Goal: Task Accomplishment & Management: Manage account settings

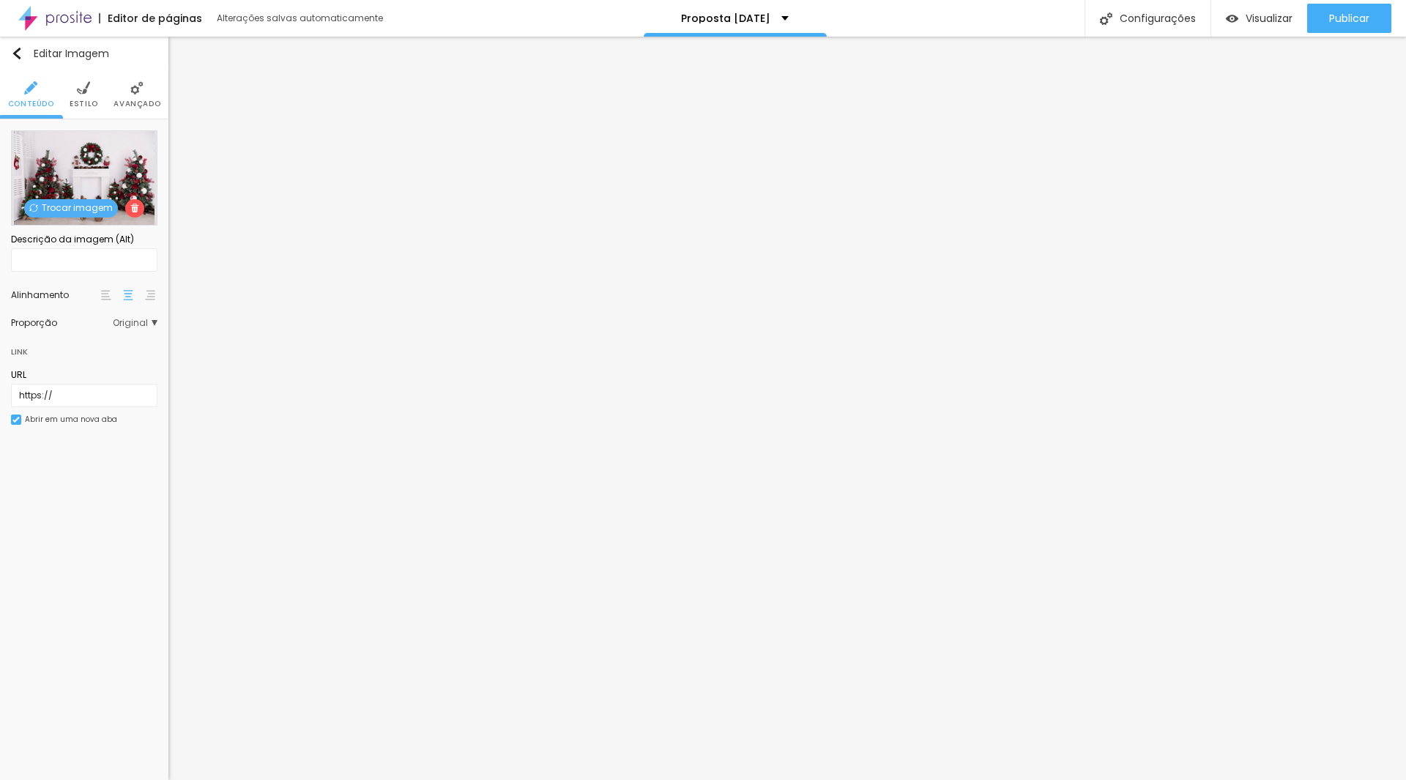
click at [96, 204] on span "Trocar imagem" at bounding box center [71, 208] width 94 height 18
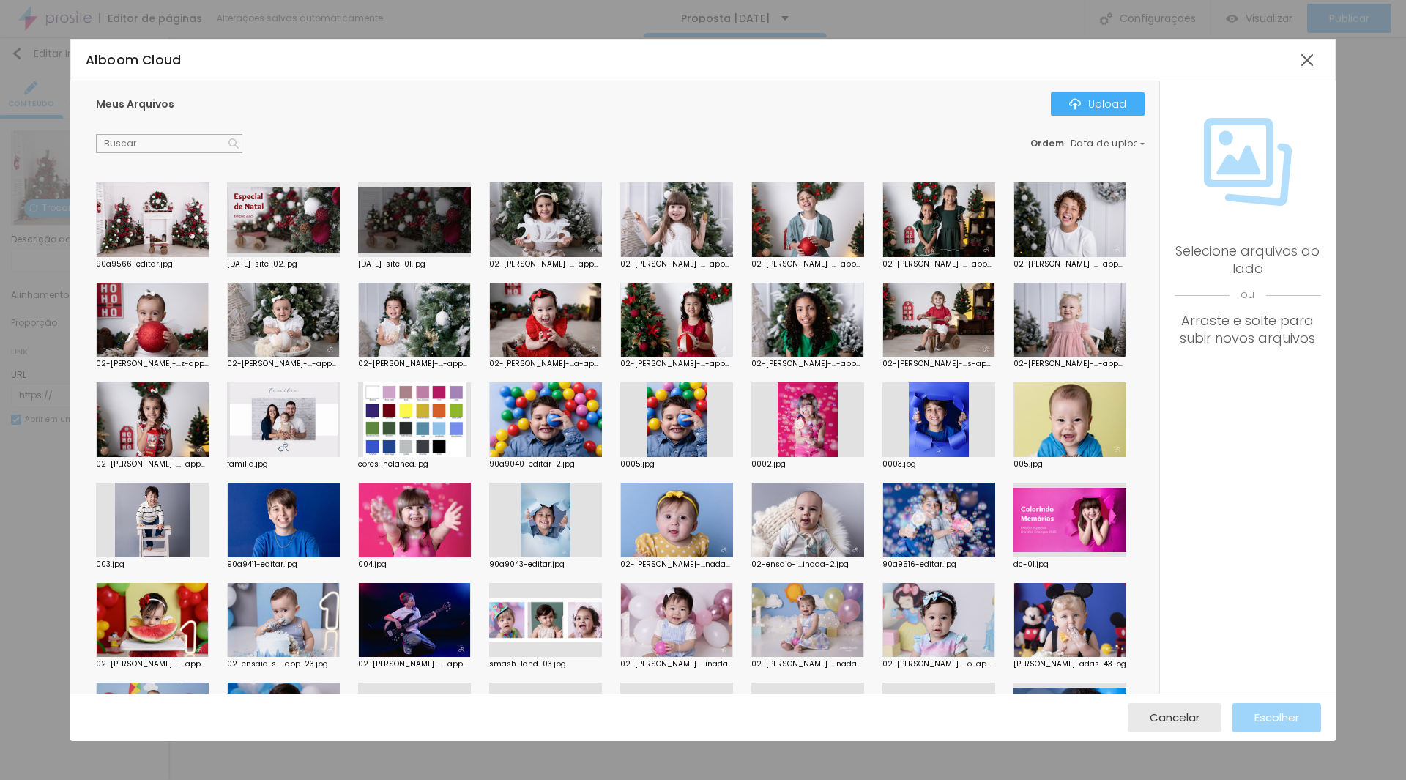
click at [157, 235] on div at bounding box center [152, 219] width 113 height 75
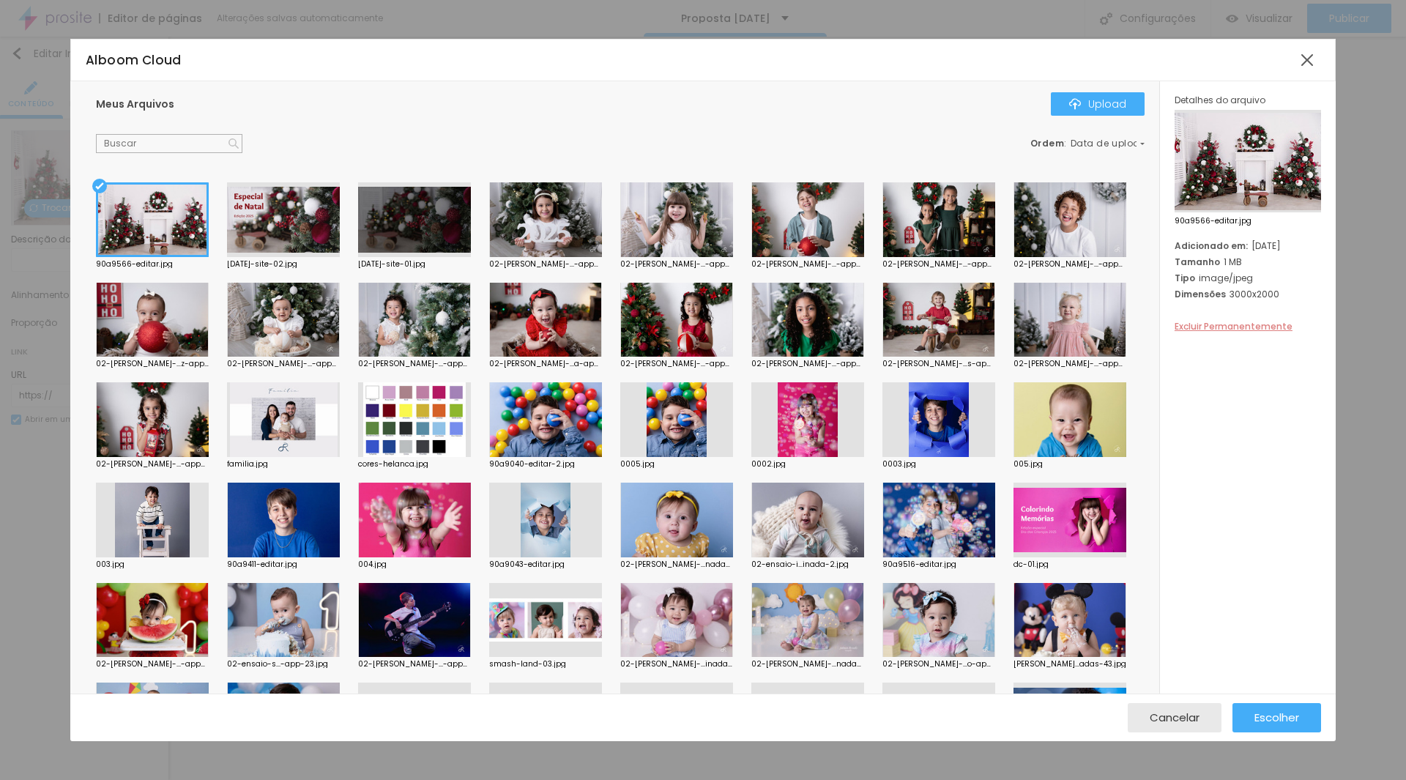
click at [1239, 320] on span "Excluir Permanentemente" at bounding box center [1234, 326] width 118 height 12
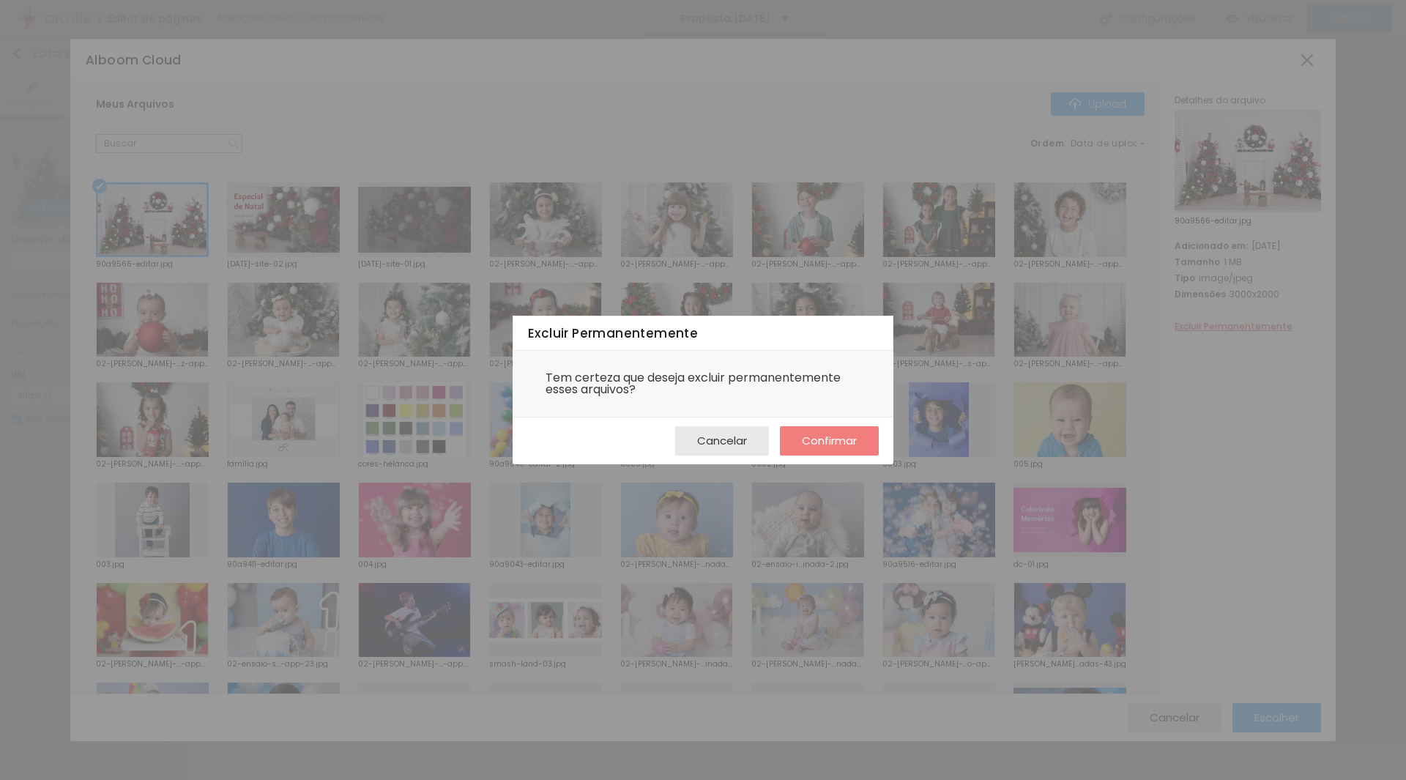
click at [844, 445] on span "Confirmar" at bounding box center [829, 440] width 55 height 12
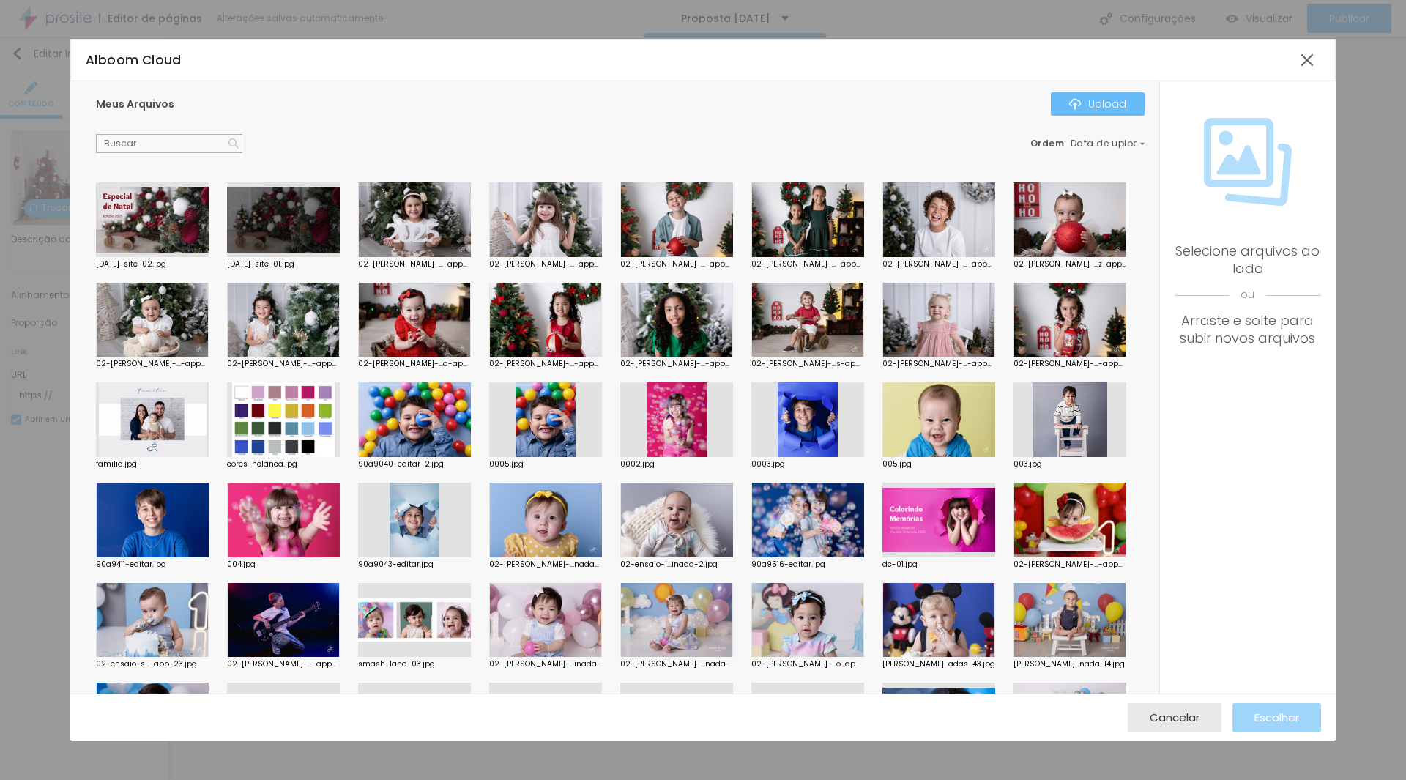
click at [1102, 103] on div "Upload" at bounding box center [1097, 104] width 57 height 12
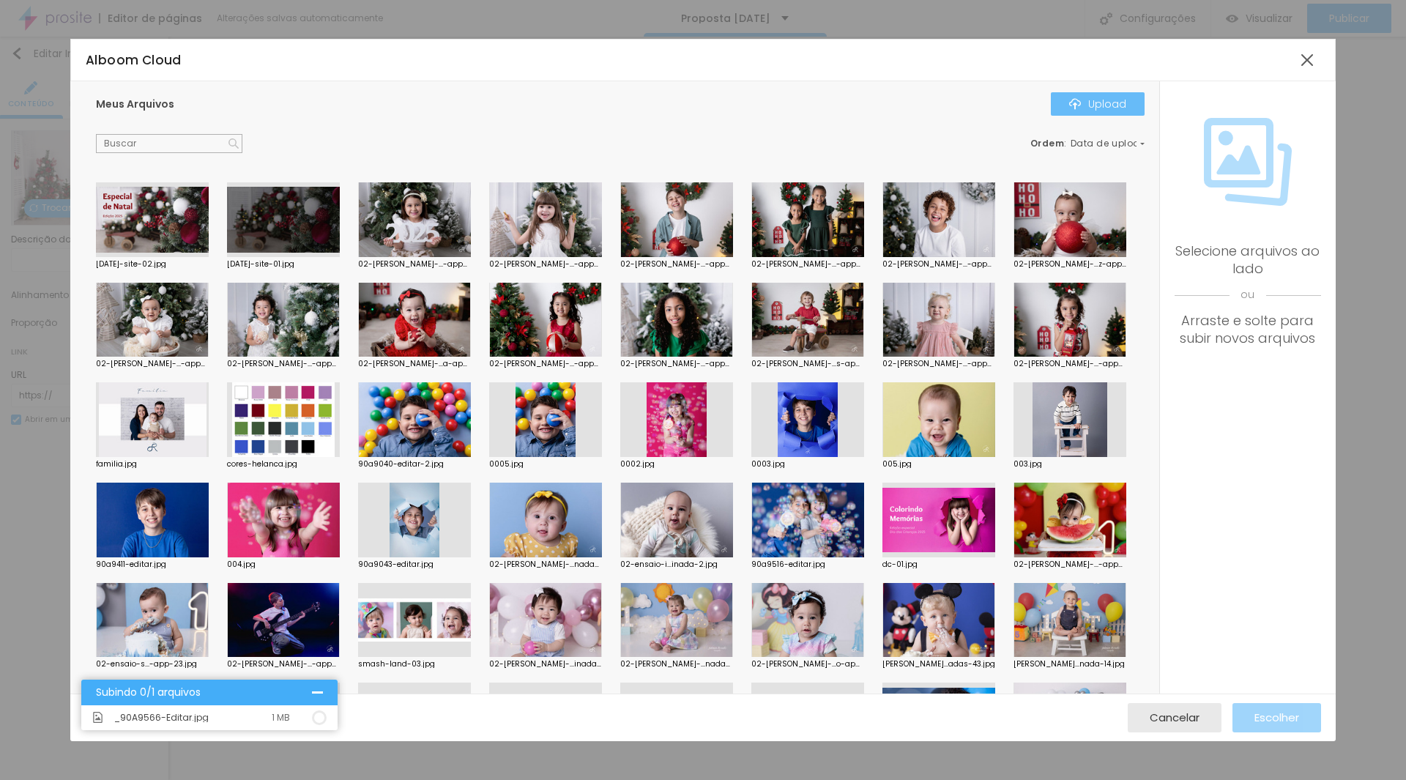
click at [1097, 100] on div "Upload" at bounding box center [1097, 104] width 57 height 12
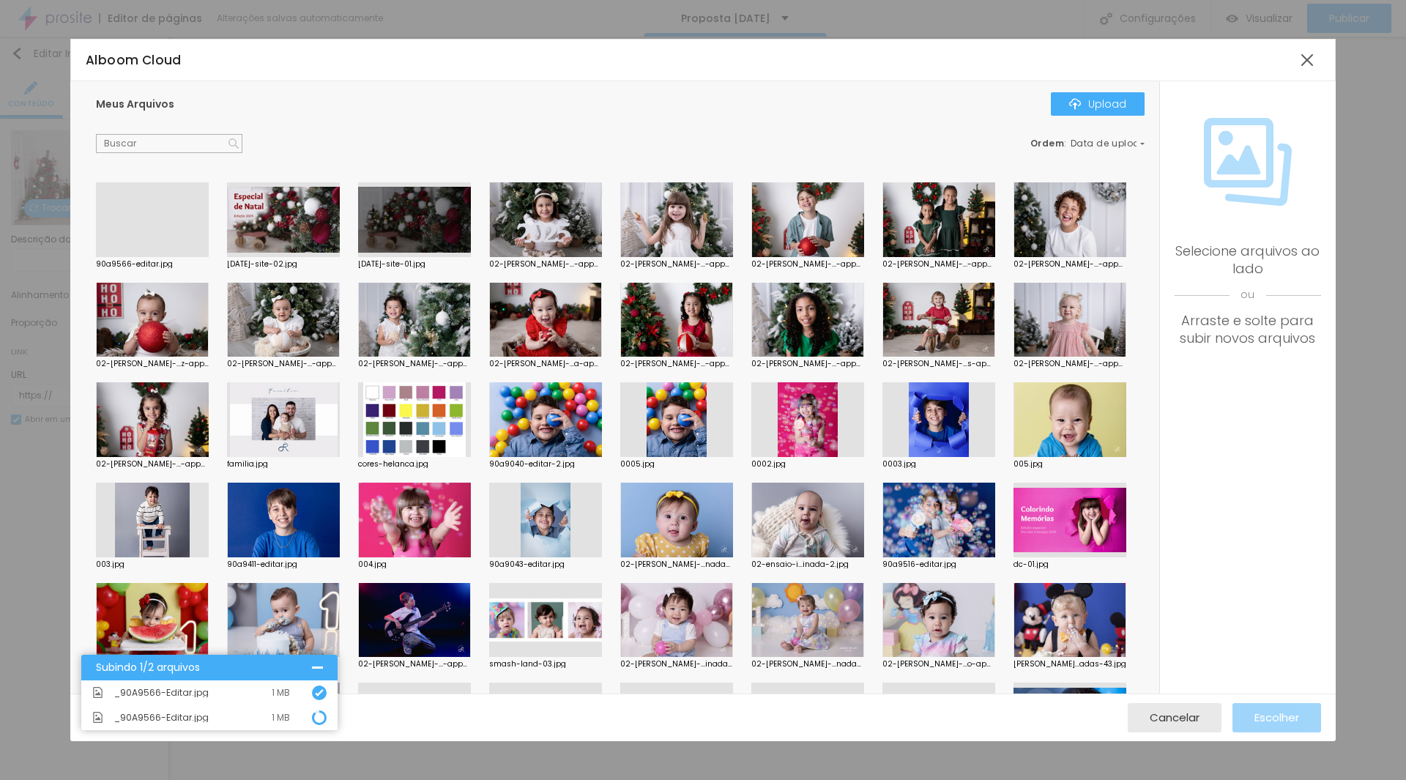
click at [157, 257] on div at bounding box center [152, 257] width 113 height 0
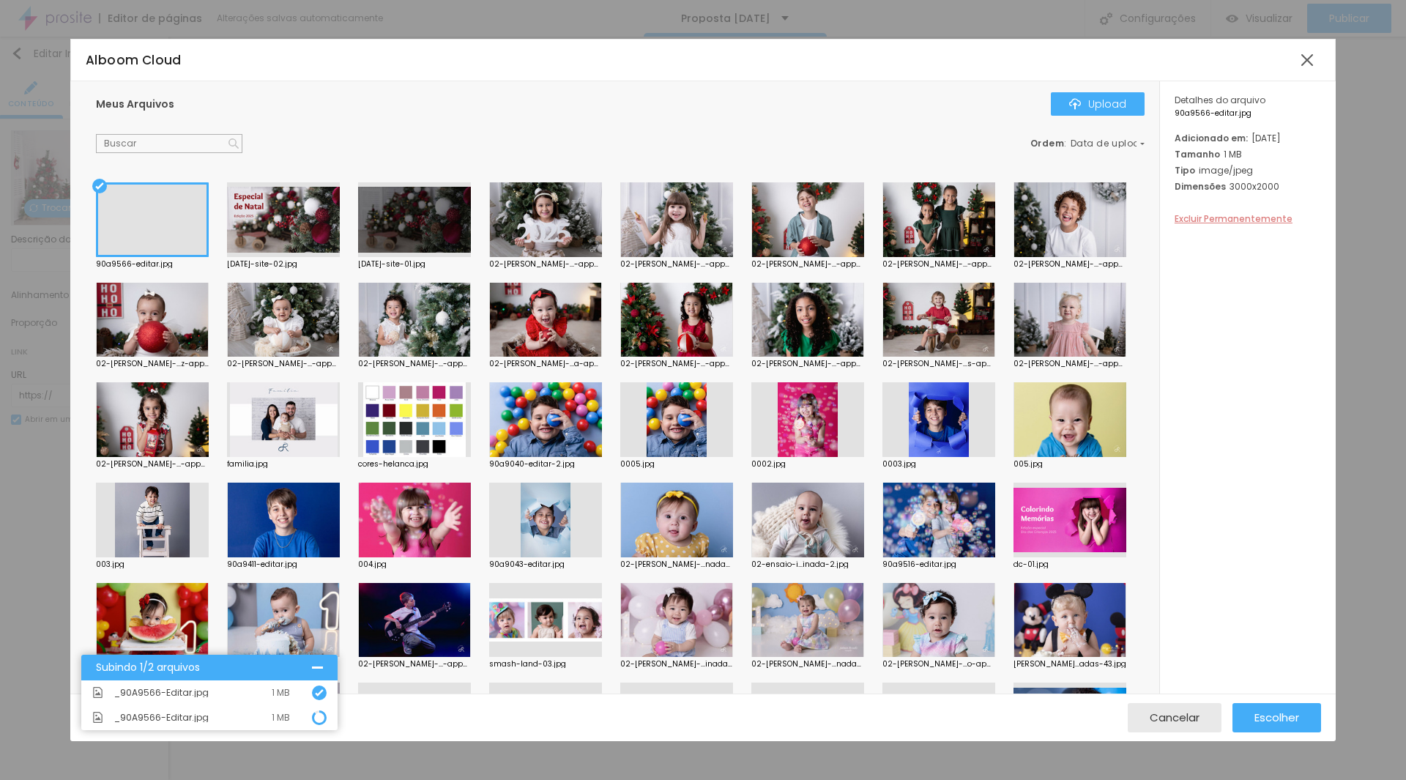
click at [1214, 225] on span "Excluir Permanentemente" at bounding box center [1234, 218] width 118 height 12
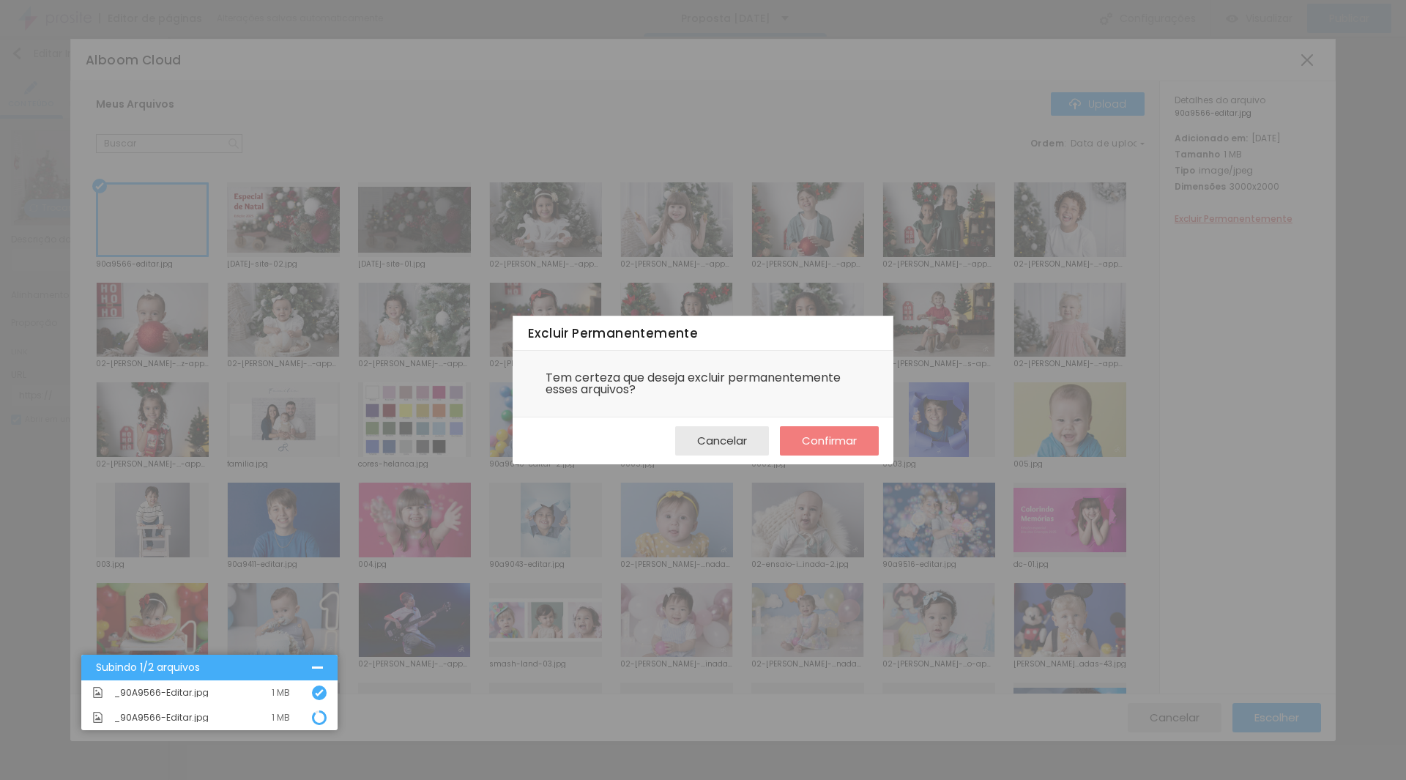
click at [829, 452] on div "Confirmar" at bounding box center [829, 440] width 55 height 29
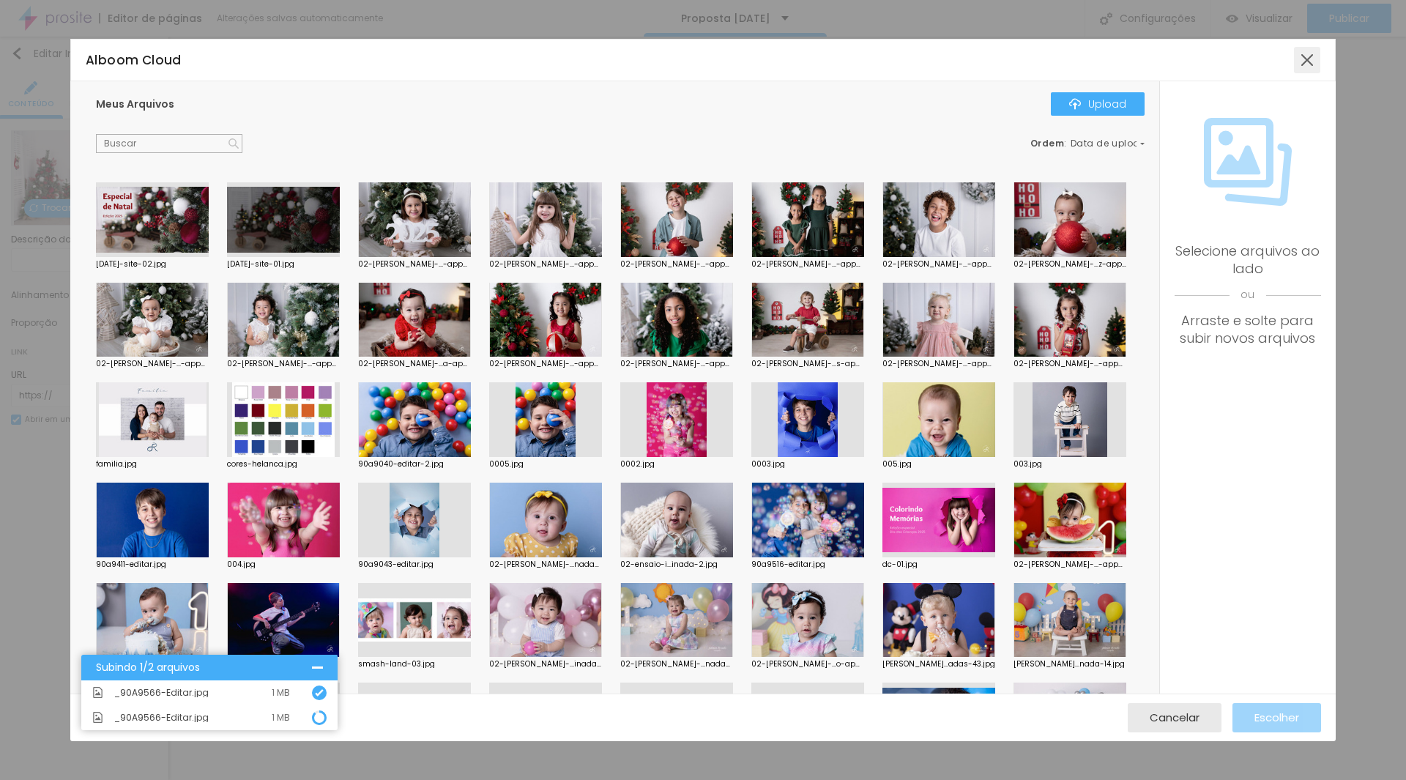
click at [1312, 59] on div at bounding box center [1307, 60] width 26 height 26
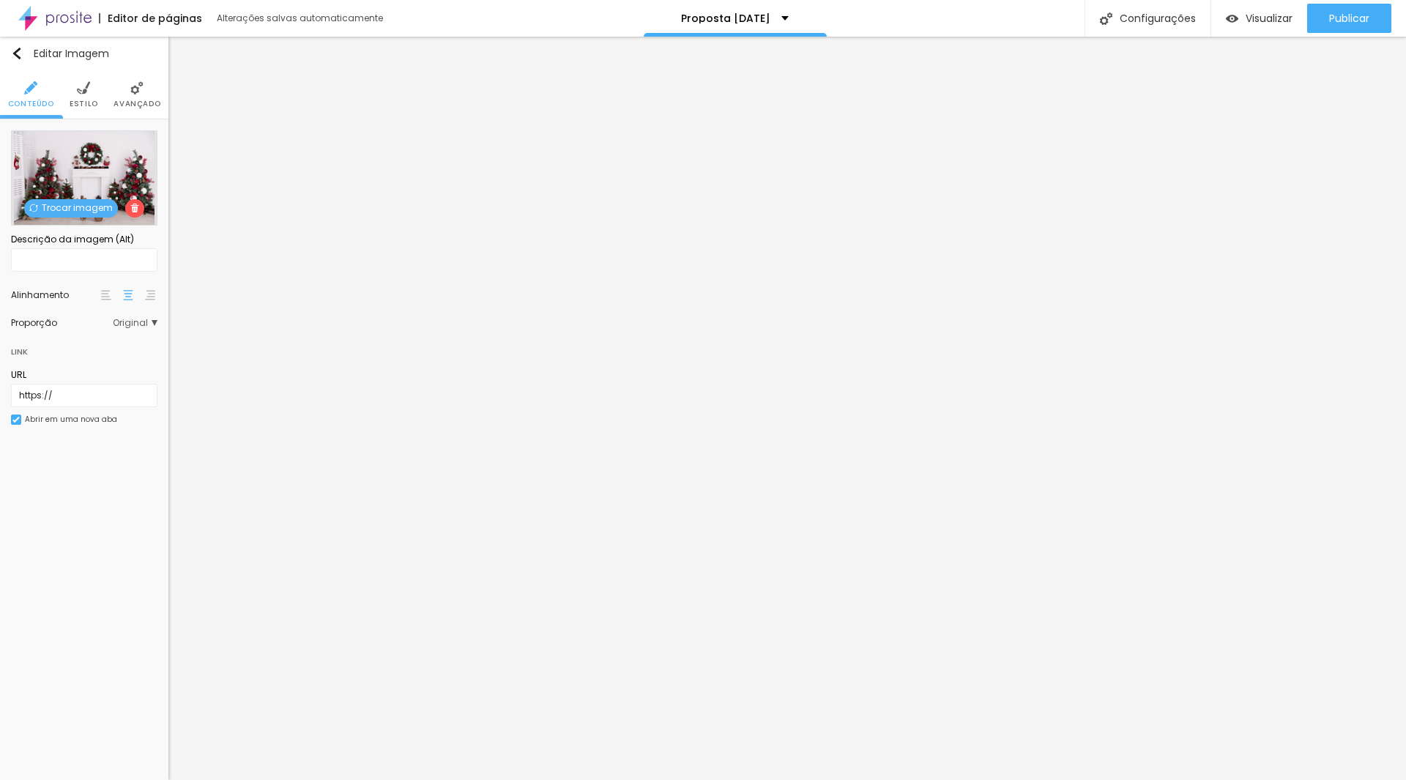
click at [61, 205] on span "Trocar imagem" at bounding box center [71, 208] width 94 height 18
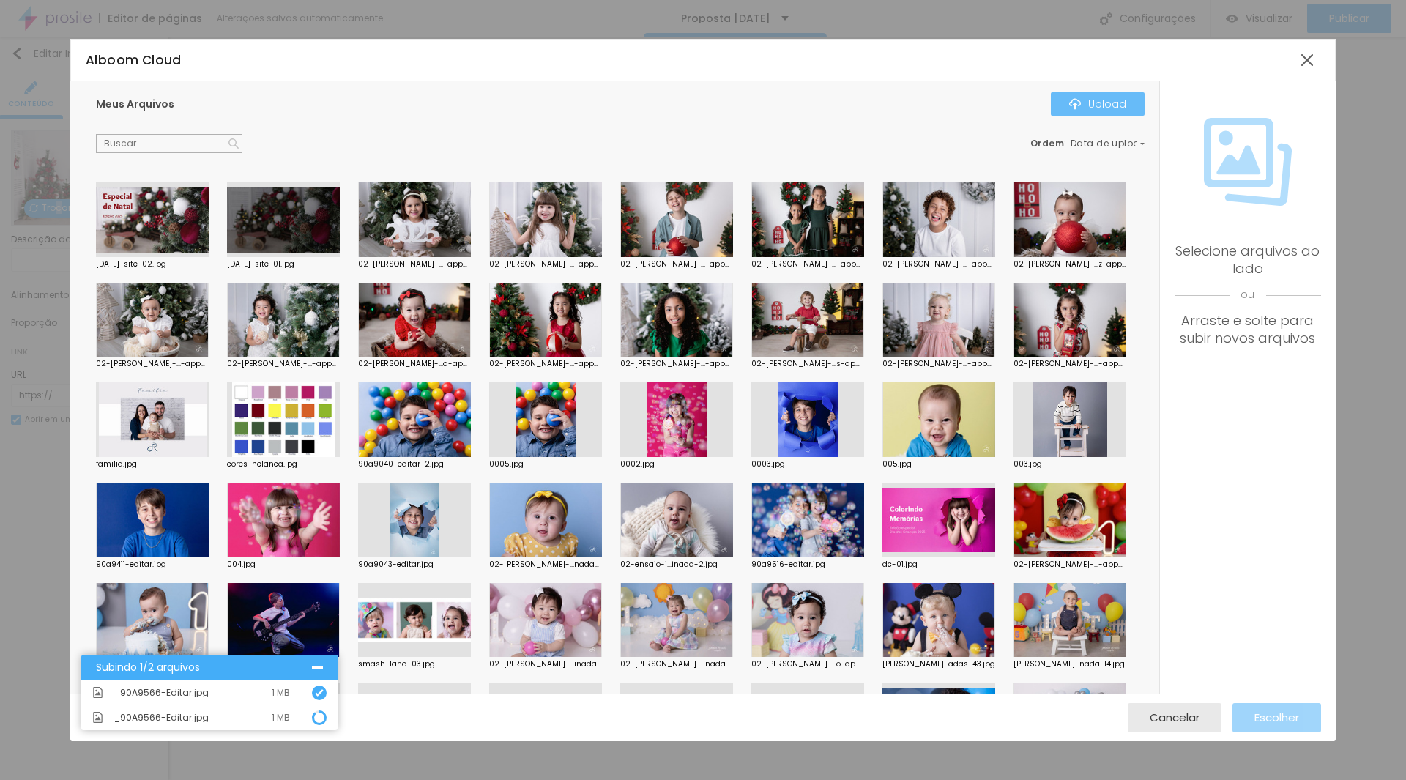
click at [1080, 102] on img "button" at bounding box center [1075, 104] width 12 height 12
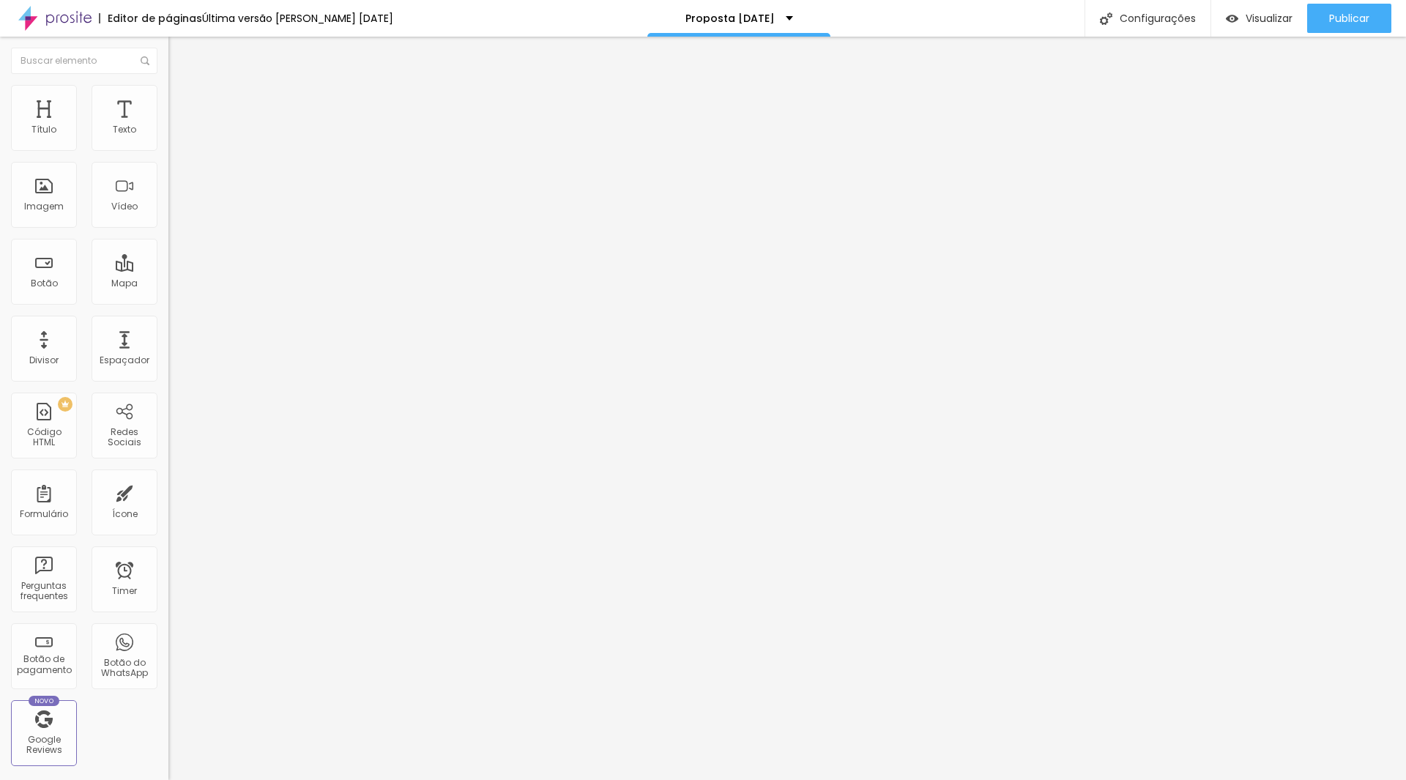
click at [168, 126] on span "Trocar imagem" at bounding box center [208, 120] width 80 height 12
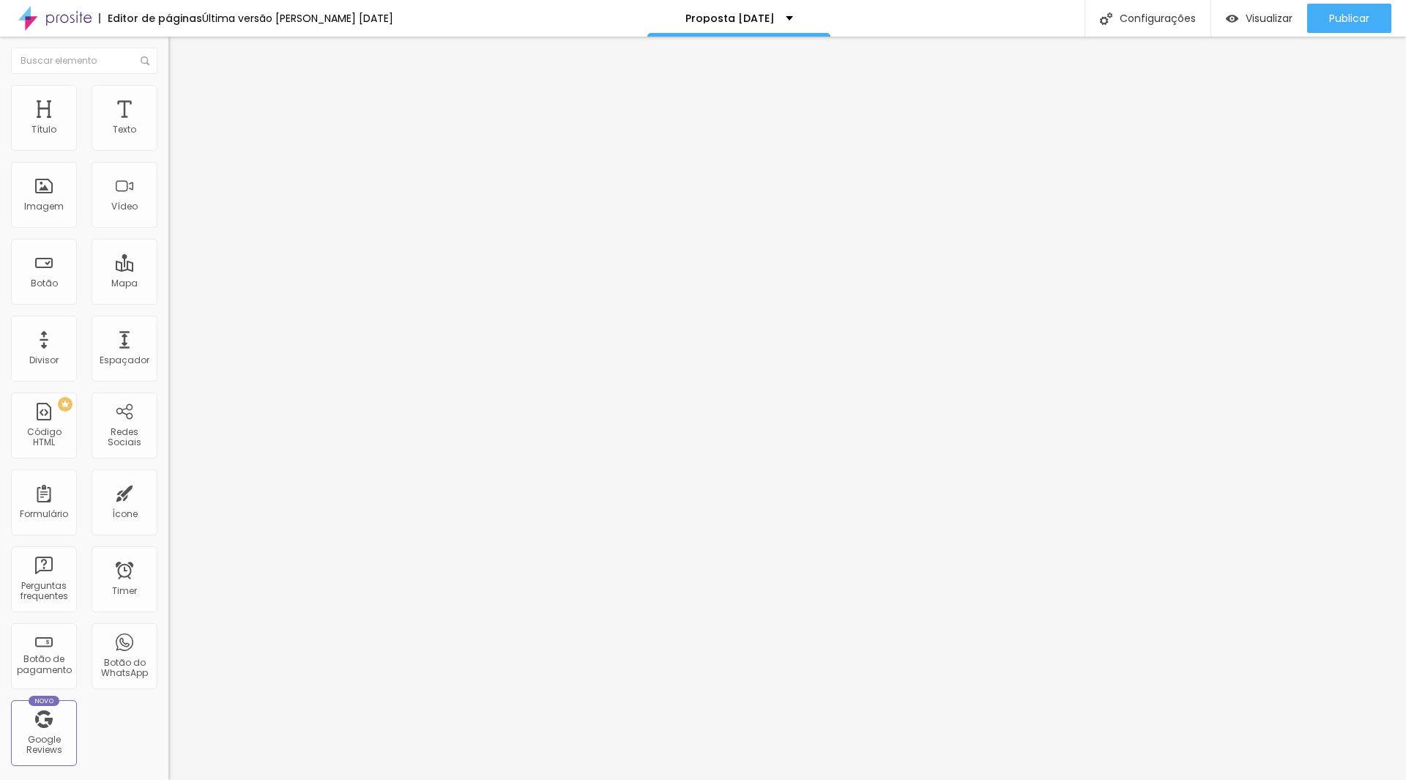
drag, startPoint x: 300, startPoint y: 212, endPoint x: 503, endPoint y: 254, distance: 207.3
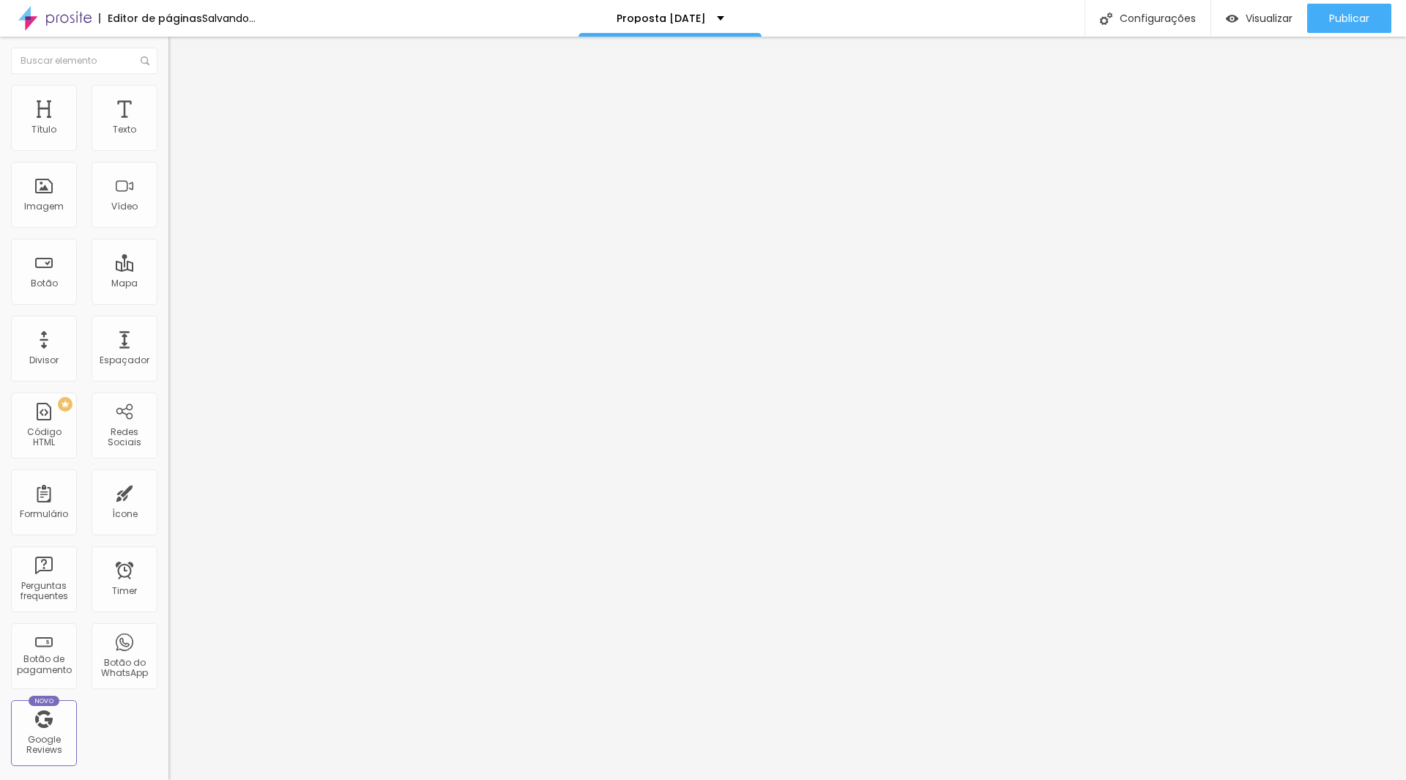
click at [168, 126] on span "Trocar imagem" at bounding box center [208, 120] width 80 height 12
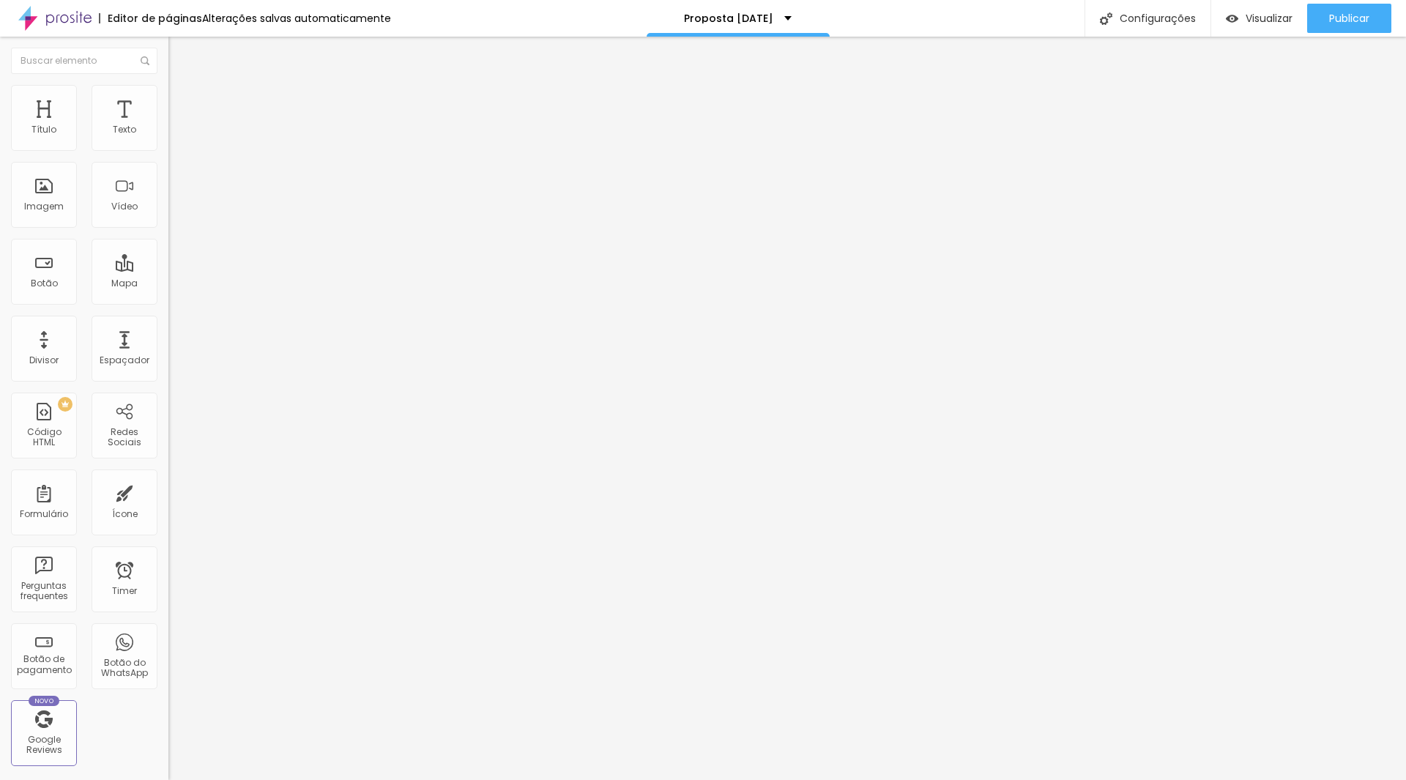
click at [168, 126] on span "Trocar imagem" at bounding box center [208, 120] width 80 height 12
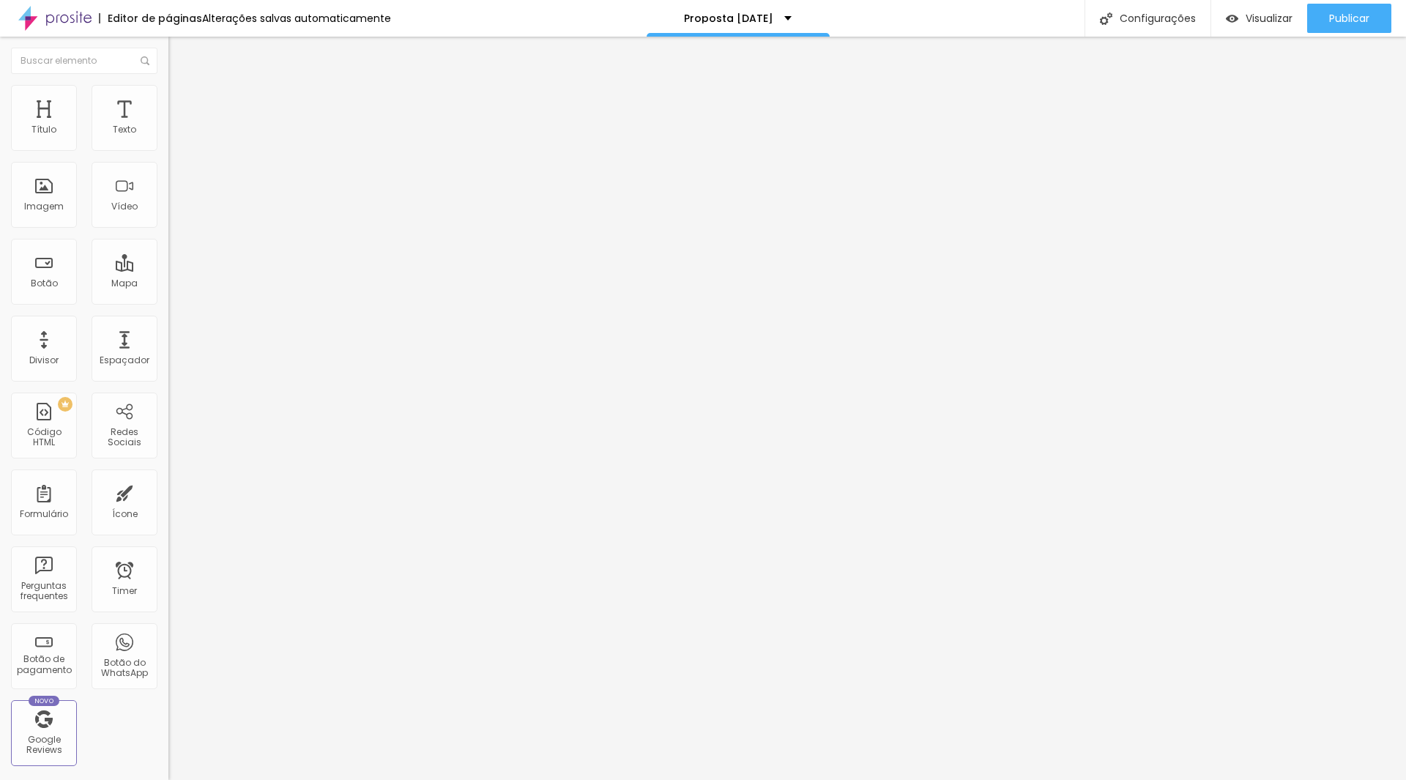
click at [168, 126] on span "Trocar imagem" at bounding box center [208, 120] width 80 height 12
drag, startPoint x: 448, startPoint y: 231, endPoint x: 467, endPoint y: 230, distance: 19.8
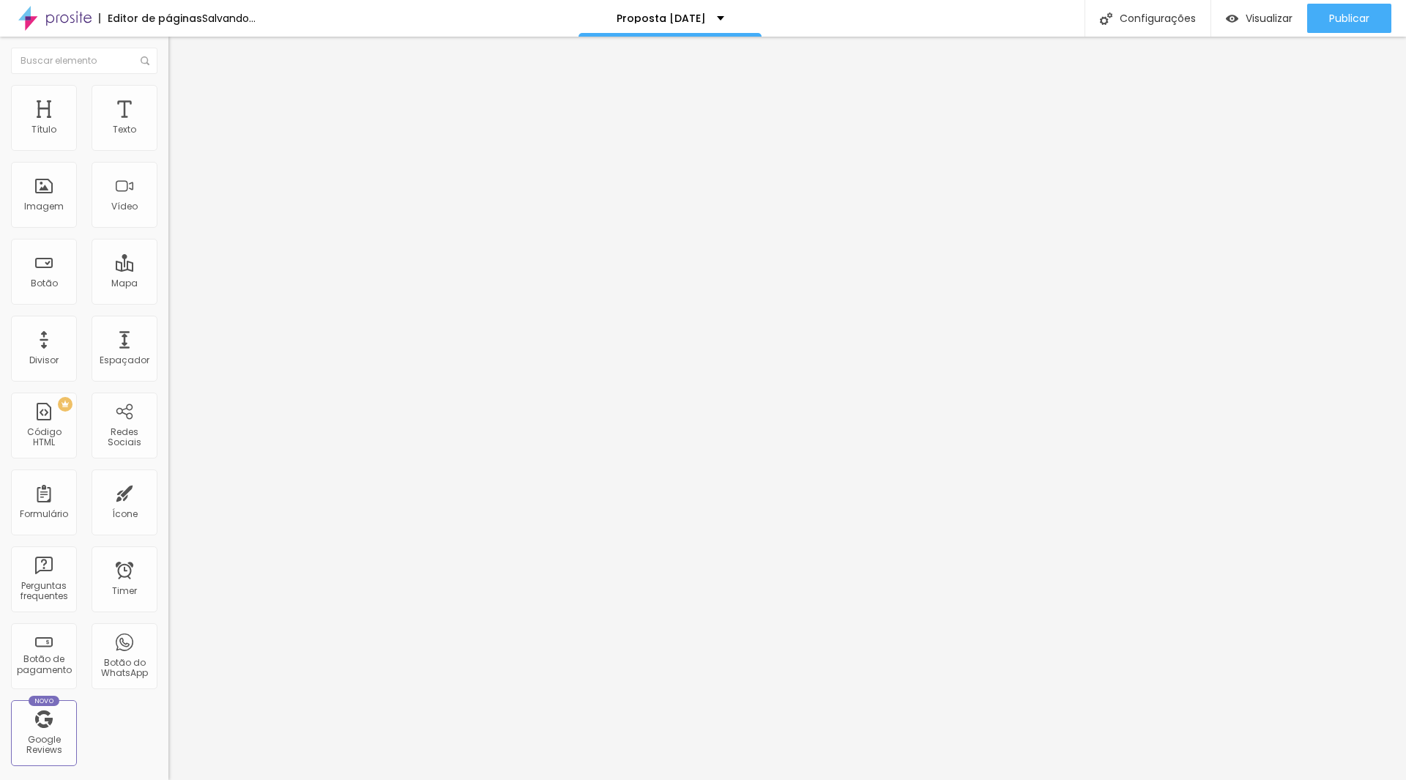
click at [168, 126] on span "Trocar imagem" at bounding box center [208, 120] width 80 height 12
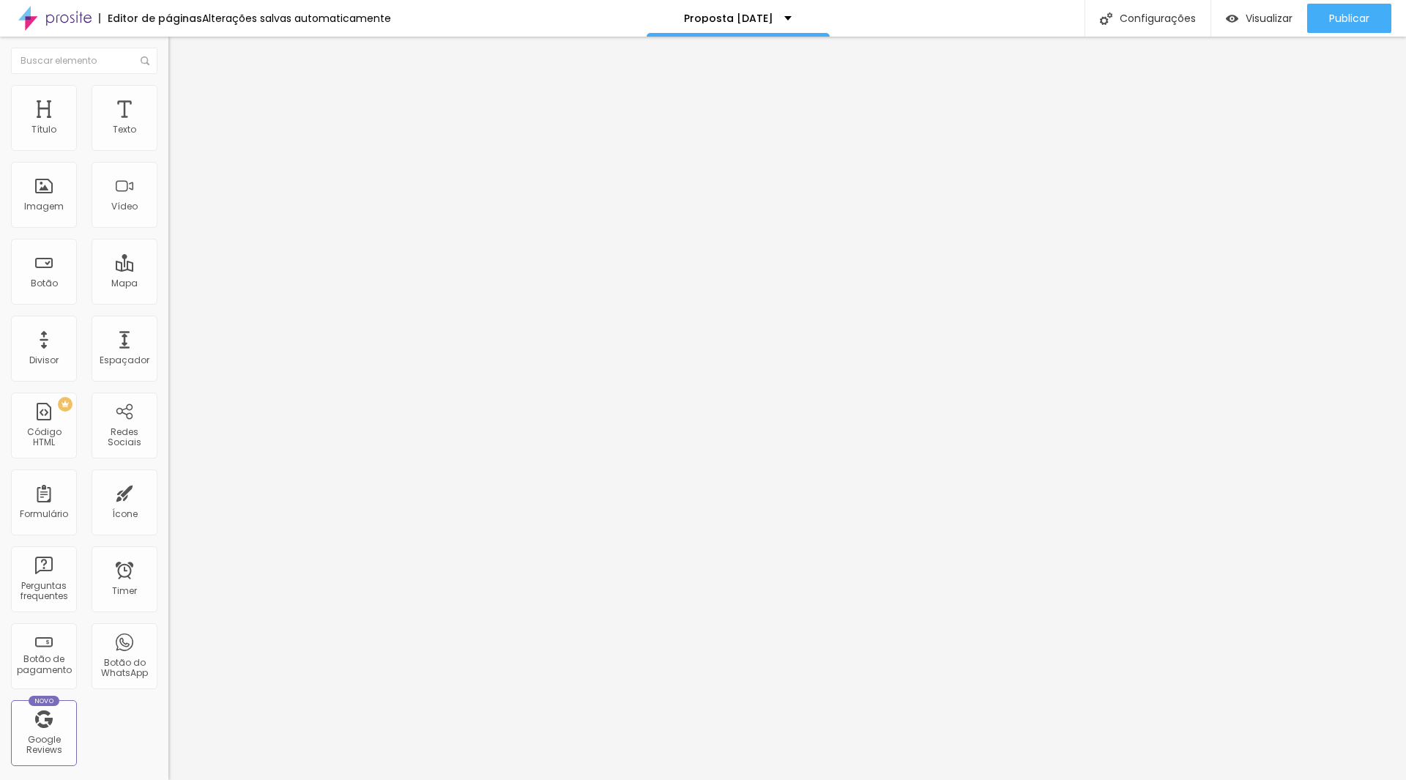
click at [168, 126] on span "Trocar imagem" at bounding box center [208, 120] width 80 height 12
click at [182, 100] on span "Estilo" at bounding box center [193, 95] width 23 height 12
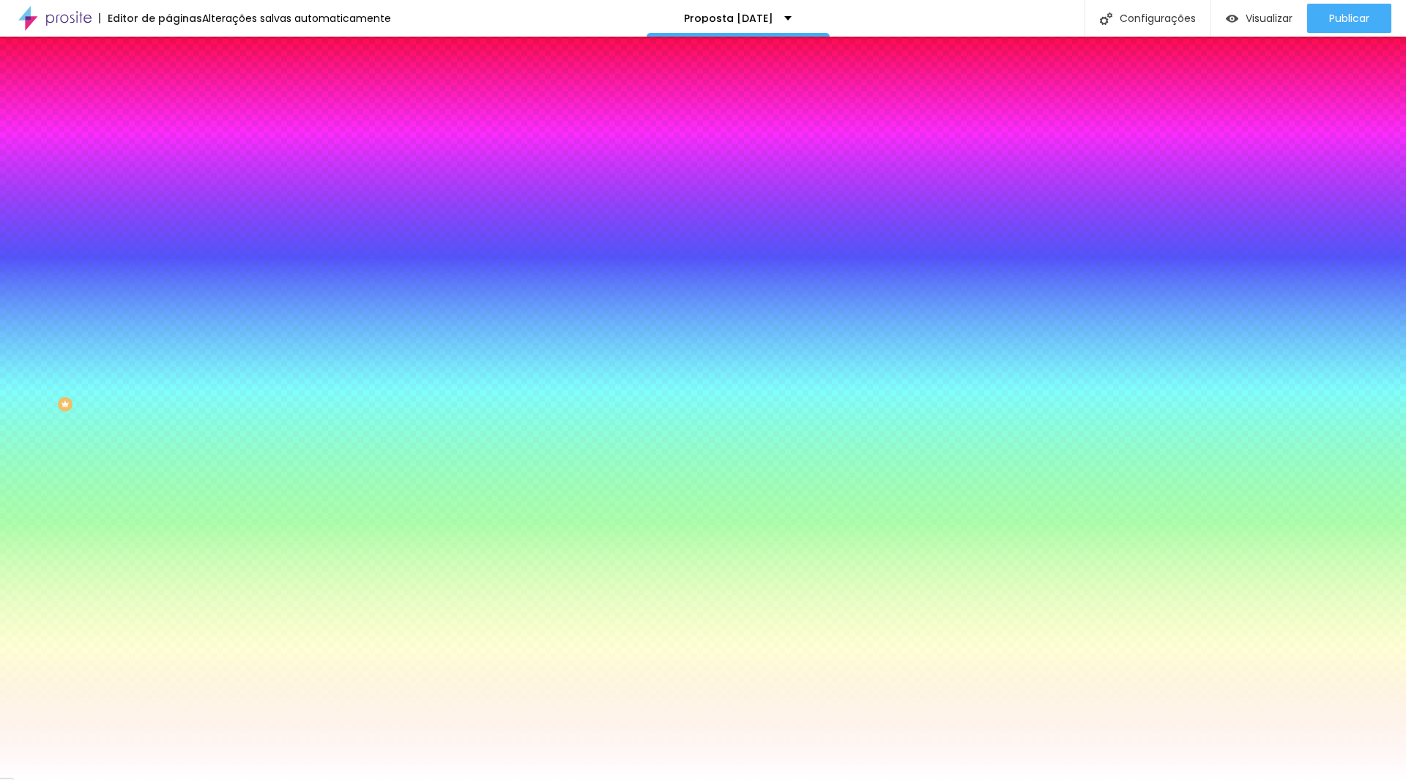
click at [182, 103] on span "Avançado" at bounding box center [206, 109] width 48 height 12
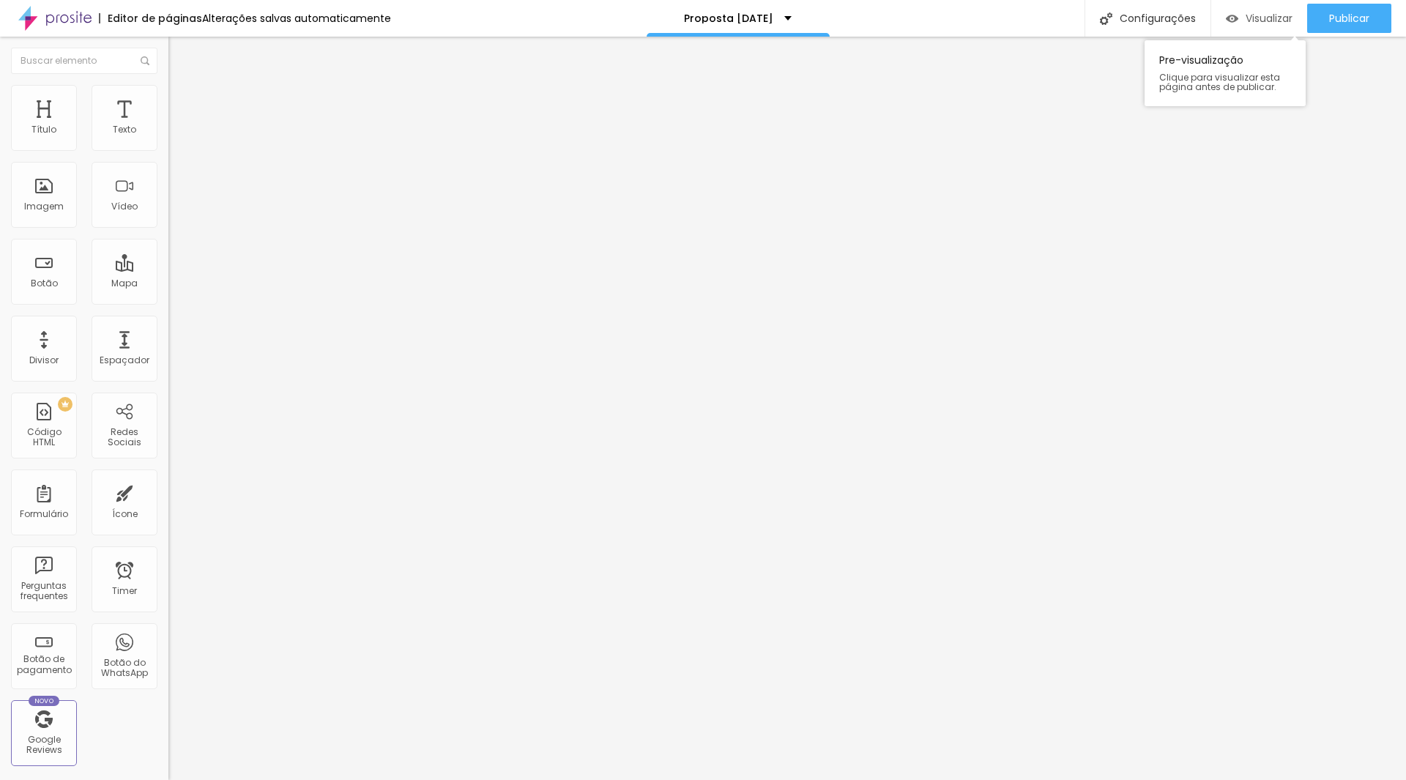
click at [1253, 29] on div "Visualizar" at bounding box center [1259, 18] width 67 height 29
